Goal: Entertainment & Leisure: Consume media (video, audio)

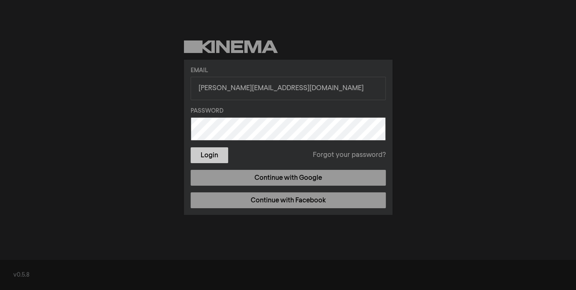
click at [212, 151] on button "Login" at bounding box center [210, 155] width 38 height 16
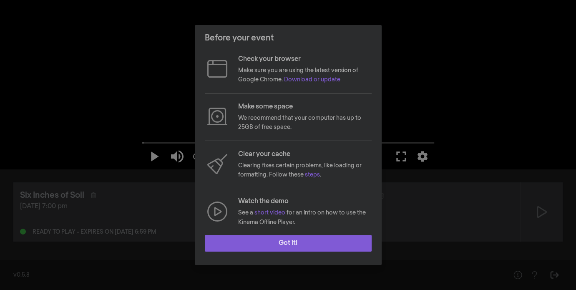
click at [248, 240] on button "Got it!" at bounding box center [288, 243] width 167 height 17
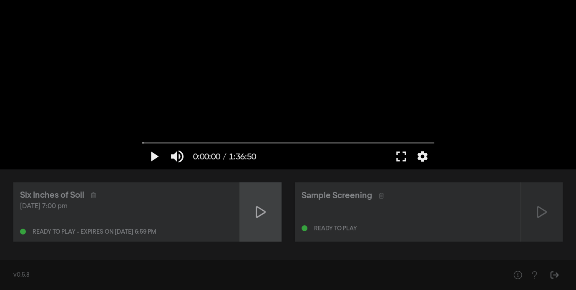
click at [262, 209] on icon at bounding box center [261, 212] width 10 height 12
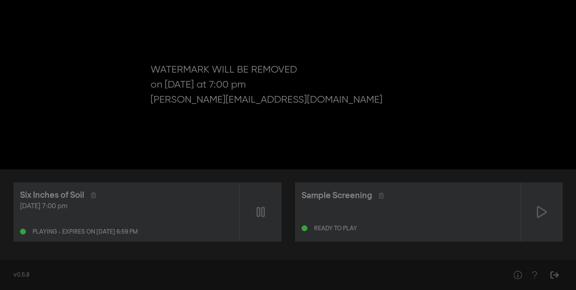
type input "0.183416"
click at [559, 272] on icon "Sign Out" at bounding box center [555, 275] width 10 height 8
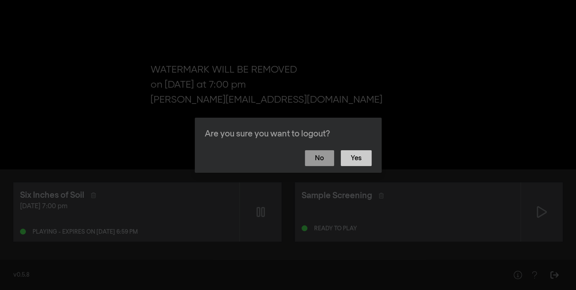
click at [365, 156] on button "Yes" at bounding box center [356, 158] width 31 height 16
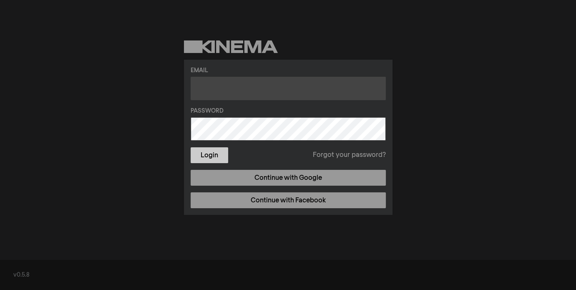
type input "[PERSON_NAME][EMAIL_ADDRESS][DOMAIN_NAME]"
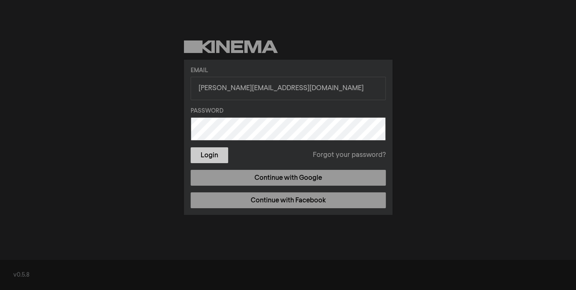
click at [224, 154] on button "Login" at bounding box center [210, 155] width 38 height 16
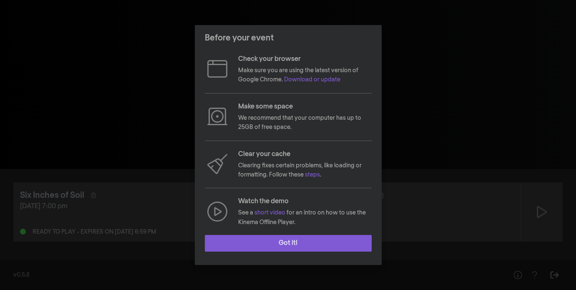
drag, startPoint x: 318, startPoint y: 247, endPoint x: 323, endPoint y: 247, distance: 4.6
click at [323, 247] on button "Got it!" at bounding box center [288, 243] width 167 height 17
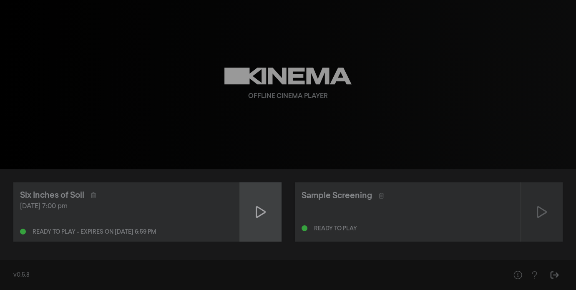
click at [261, 213] on icon at bounding box center [261, 211] width 10 height 13
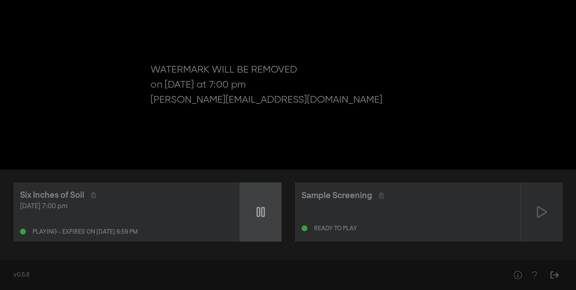
click at [259, 217] on icon at bounding box center [261, 211] width 8 height 13
type input "0.183416"
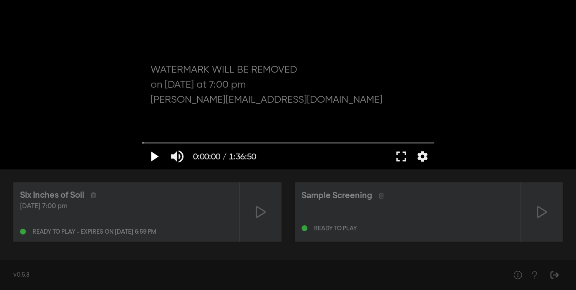
click at [154, 155] on button "play_arrow" at bounding box center [153, 156] width 23 height 25
drag, startPoint x: 154, startPoint y: 155, endPoint x: 169, endPoint y: 163, distance: 17.4
click at [169, 163] on div "pause 0:00:00 / 1:36:50 volume_up fullscreen settings" at bounding box center [288, 156] width 300 height 25
drag, startPoint x: 154, startPoint y: 157, endPoint x: 170, endPoint y: 162, distance: 17.0
click at [170, 162] on div "pause 0:00:00 / 1:36:50 volume_up fullscreen settings" at bounding box center [288, 156] width 300 height 25
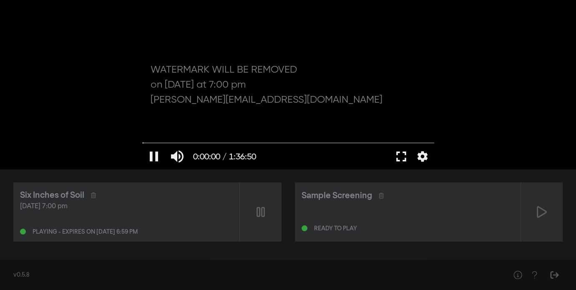
click at [399, 154] on button "fullscreen" at bounding box center [401, 156] width 23 height 25
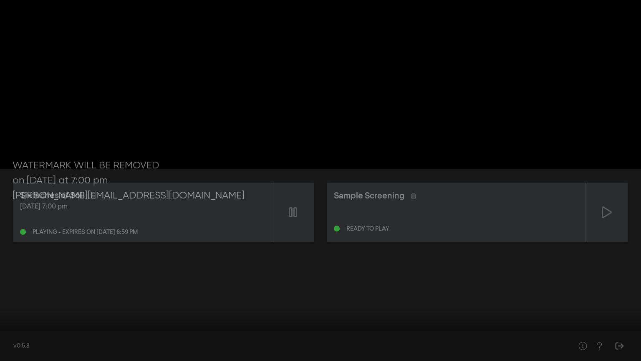
click at [576, 290] on button "fullscreen_exit" at bounding box center [603, 347] width 23 height 25
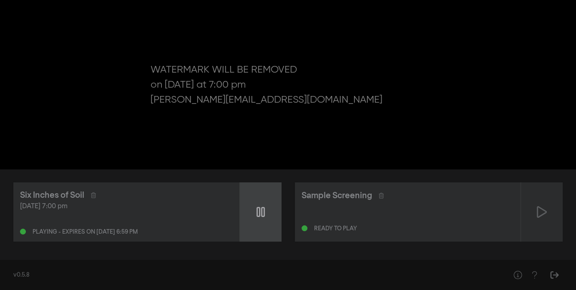
click at [263, 208] on icon at bounding box center [261, 211] width 8 height 13
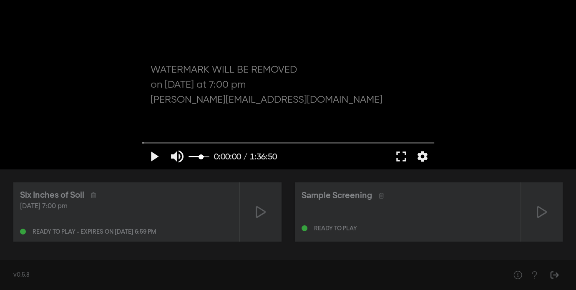
drag, startPoint x: 207, startPoint y: 155, endPoint x: 201, endPoint y: 155, distance: 6.3
type input "0.636842105263158"
click at [201, 155] on input "Volume" at bounding box center [199, 156] width 21 height 5
click at [154, 153] on button "play_arrow" at bounding box center [153, 156] width 23 height 25
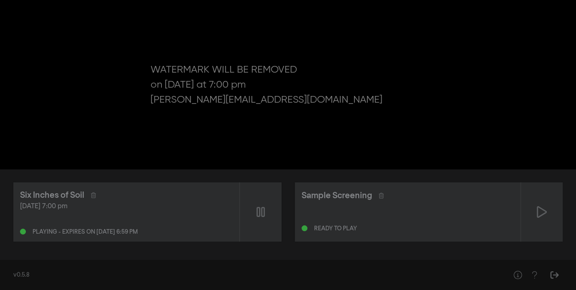
click at [154, 153] on button "pause" at bounding box center [153, 156] width 23 height 25
